Goal: Communication & Community: Answer question/provide support

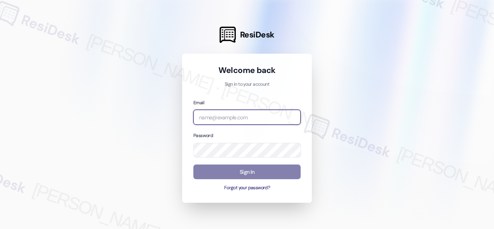
paste input "automated-surveys-birchstone_residential-resen.fifteen@birchstone_[DOMAIN_NAME]"
type input "automated-surveys-birchstone_residential-resen.fifteen@birchstone_[DOMAIN_NAME]"
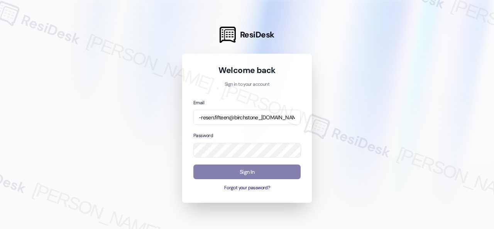
scroll to position [0, 0]
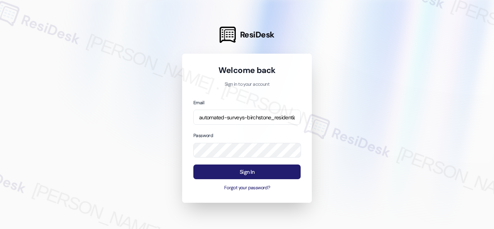
click at [210, 175] on button "Sign In" at bounding box center [246, 171] width 107 height 15
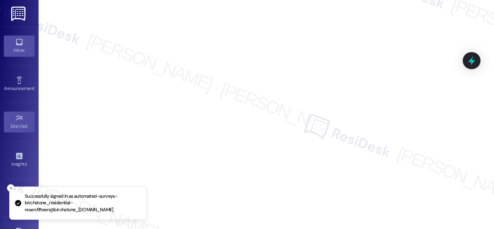
click at [21, 47] on div "Inbox" at bounding box center [19, 50] width 39 height 8
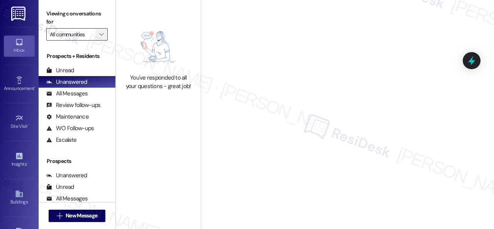
click at [98, 35] on span "" at bounding box center [101, 34] width 7 height 12
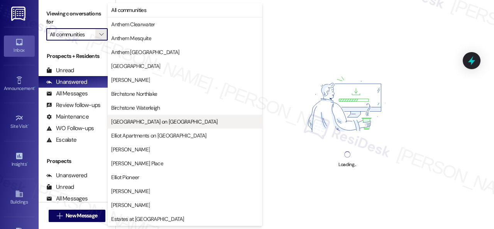
scroll to position [193, 0]
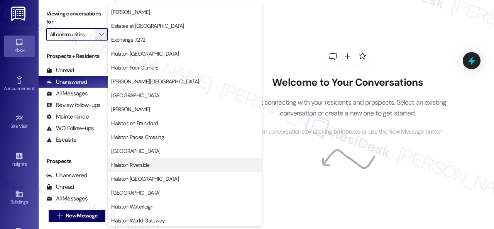
click at [132, 163] on span "Halston Riverside" at bounding box center [130, 165] width 38 height 8
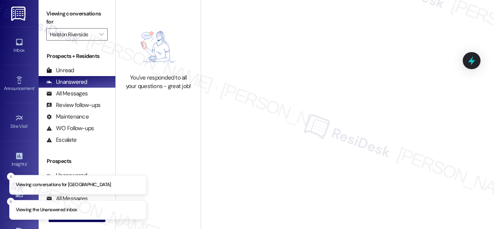
type input "Halston Riverside"
